Goal: Information Seeking & Learning: Check status

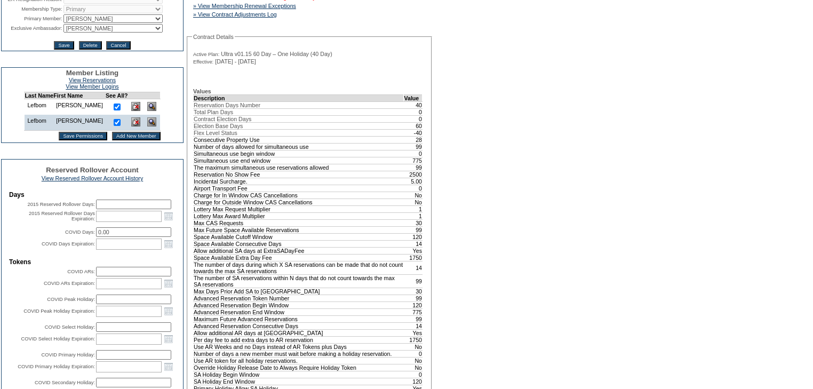
scroll to position [43, 0]
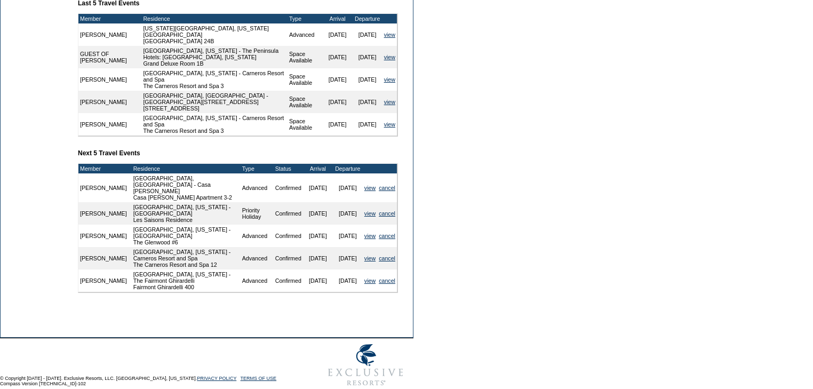
scroll to position [206, 0]
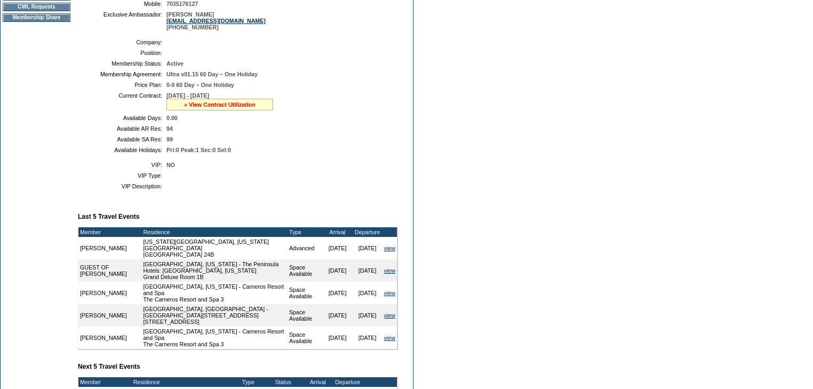
click at [192, 108] on link "» View Contract Utilization" at bounding box center [220, 104] width 72 height 6
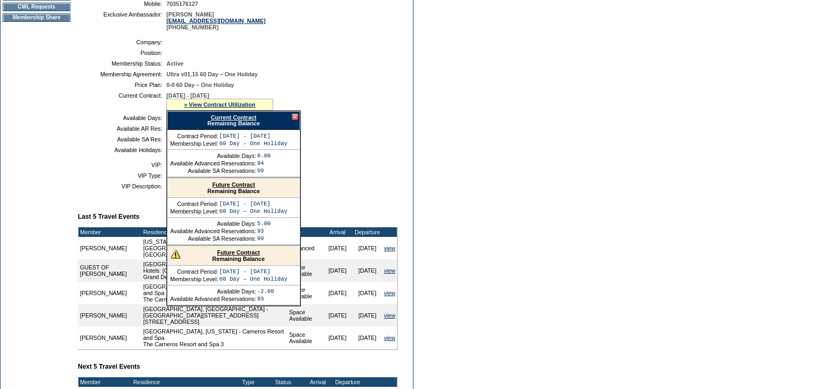
click at [231, 187] on link "Future Contract" at bounding box center [233, 184] width 43 height 6
click at [235, 255] on link "Future Contract" at bounding box center [238, 252] width 43 height 6
click at [462, 132] on form "Follow Us ::" at bounding box center [406, 199] width 813 height 811
click at [294, 120] on div at bounding box center [295, 117] width 6 height 6
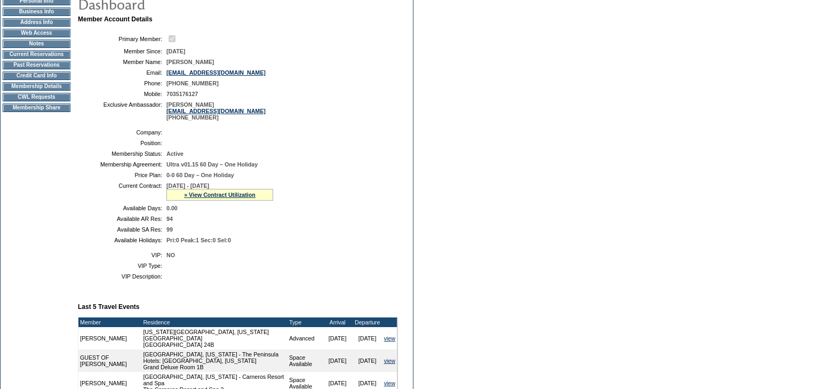
scroll to position [0, 0]
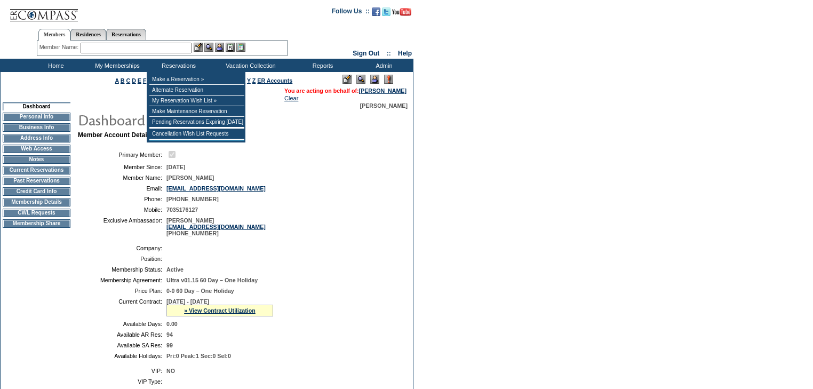
click at [159, 49] on input "text" at bounding box center [136, 48] width 111 height 11
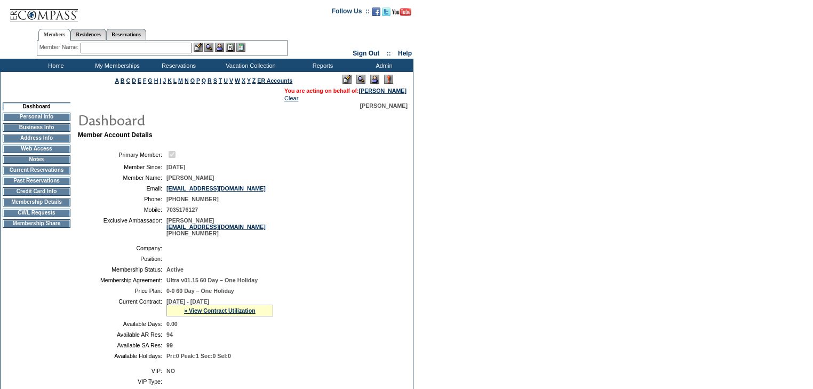
click at [42, 207] on td "Membership Details" at bounding box center [37, 202] width 68 height 9
